Goal: Task Accomplishment & Management: Manage account settings

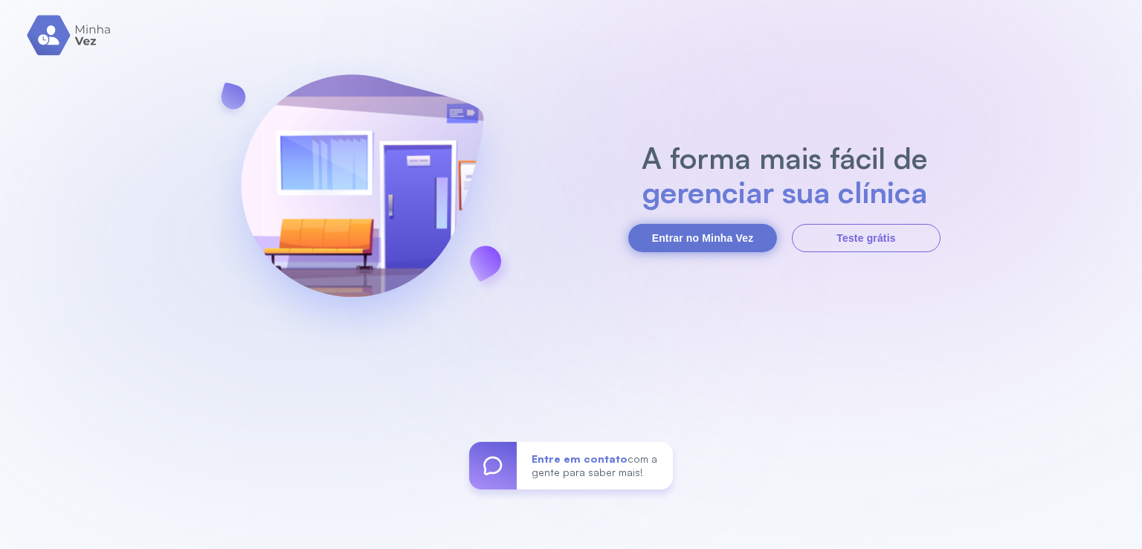
click at [666, 239] on button "Entrar no Minha Vez" at bounding box center [702, 238] width 149 height 28
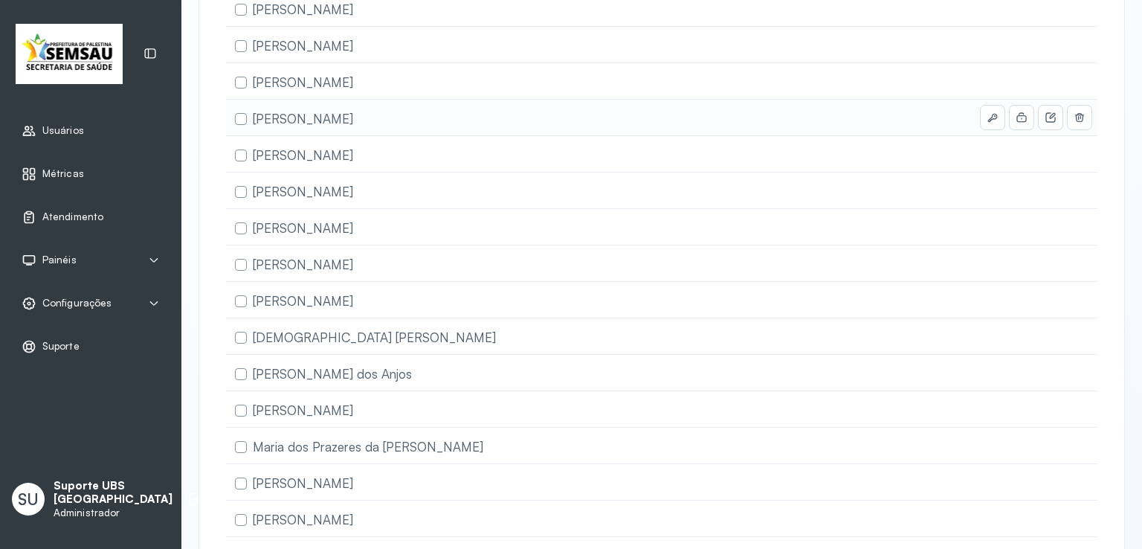
scroll to position [372, 0]
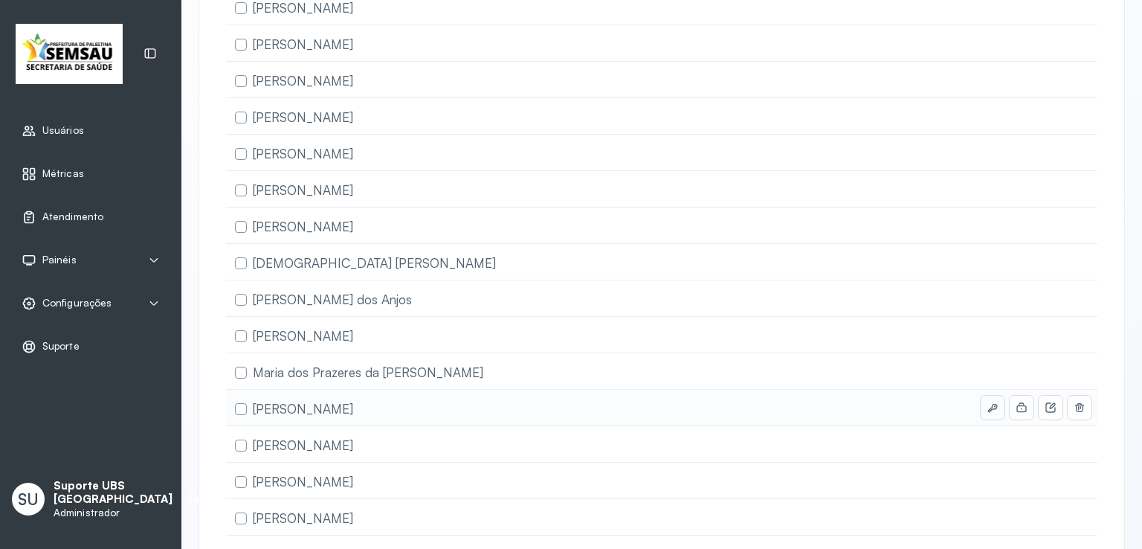
click at [981, 401] on button at bounding box center [993, 408] width 24 height 24
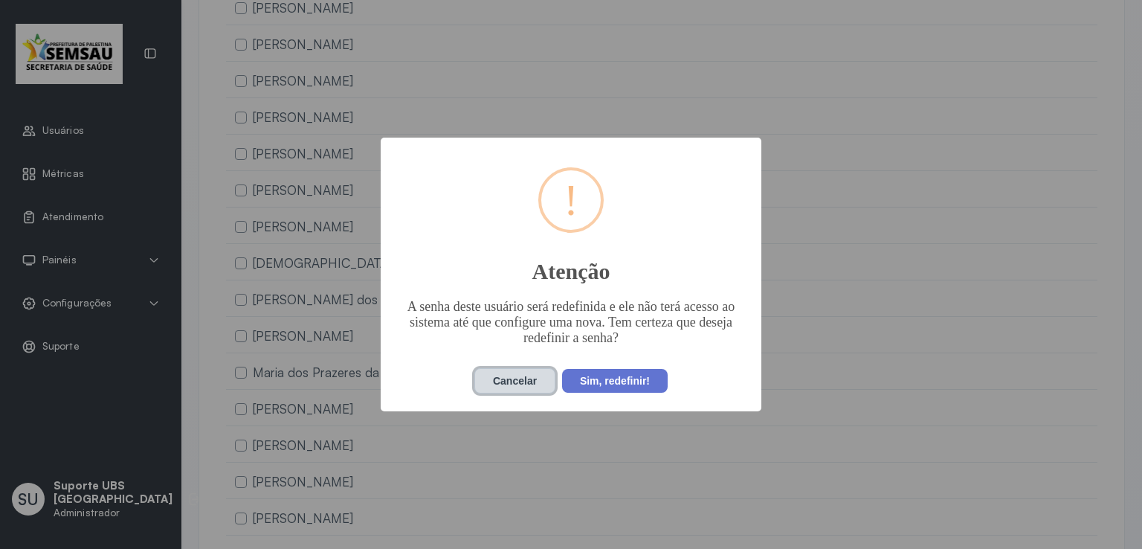
click at [497, 384] on button "Cancelar" at bounding box center [514, 380] width 81 height 25
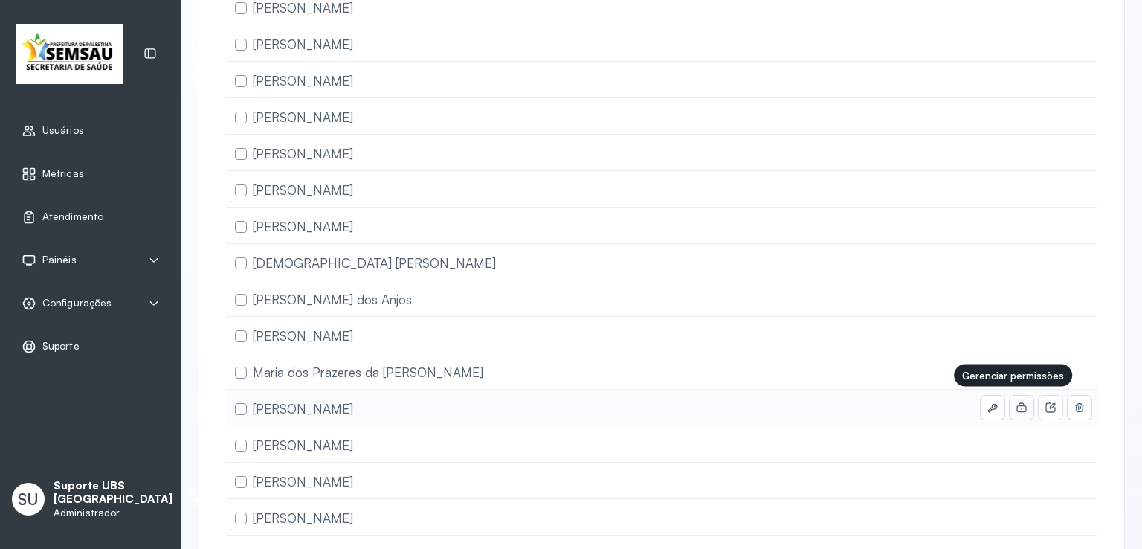
click at [1016, 401] on icon at bounding box center [1022, 407] width 12 height 12
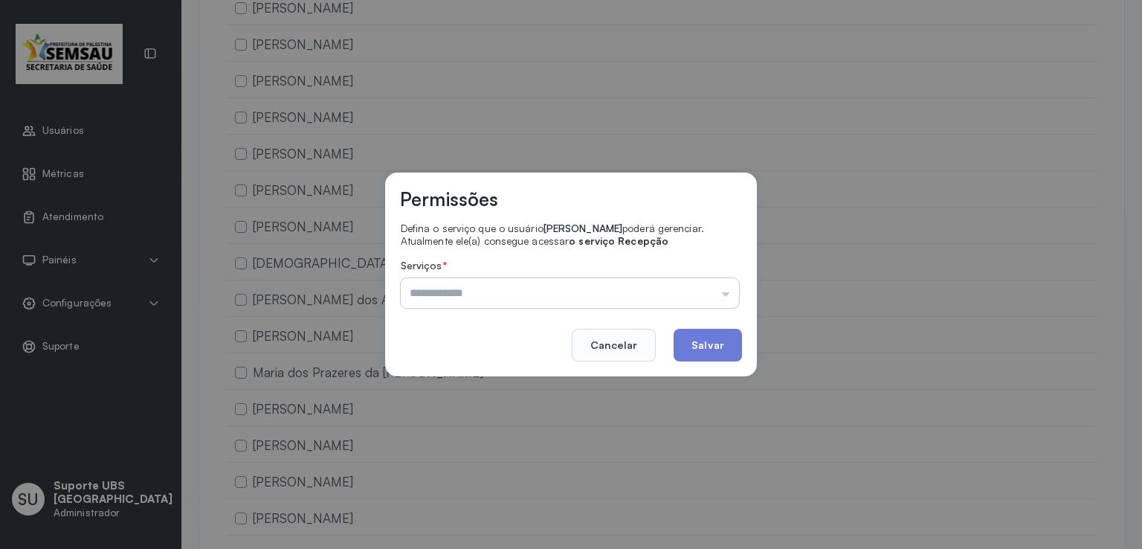
click at [506, 303] on input "text" at bounding box center [570, 293] width 338 height 30
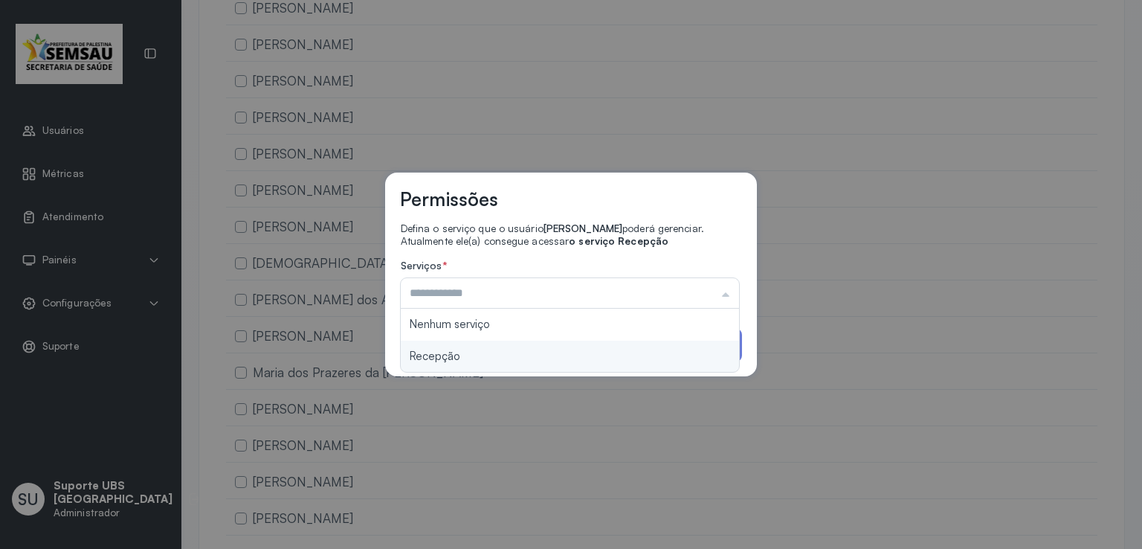
type input "********"
click at [477, 355] on div "Permissões Defina o serviço que o usuário Maxwelly [PERSON_NAME] poderá gerenci…" at bounding box center [571, 274] width 372 height 204
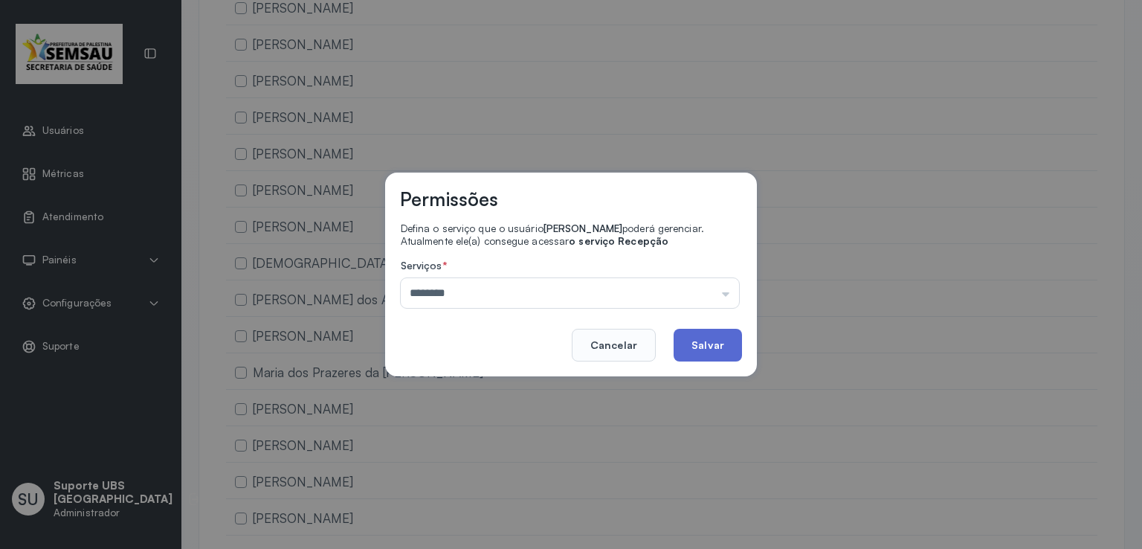
click at [706, 355] on button "Salvar" at bounding box center [708, 345] width 68 height 33
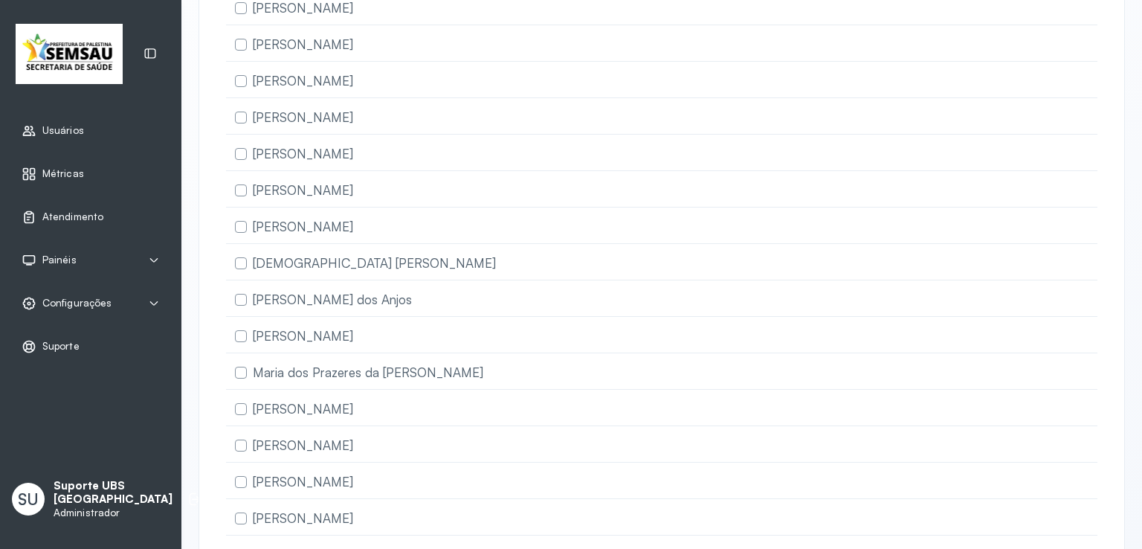
click at [56, 457] on div "Usuários Métricas Atendimento Painéis Totem Tv Configurações Geral Fluxo de ate…" at bounding box center [90, 274] width 181 height 549
